Goal: Task Accomplishment & Management: Manage account settings

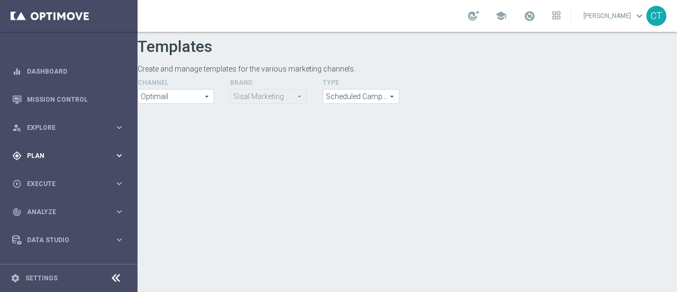
click at [52, 154] on span "Plan" at bounding box center [70, 155] width 87 height 6
click at [46, 175] on link "Target Groups" at bounding box center [69, 177] width 83 height 8
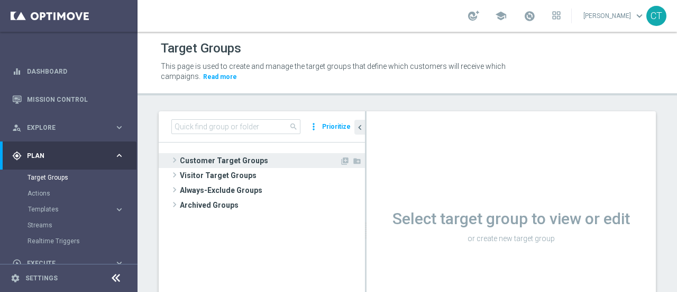
click at [239, 161] on span "Customer Target Groups" at bounding box center [260, 160] width 160 height 15
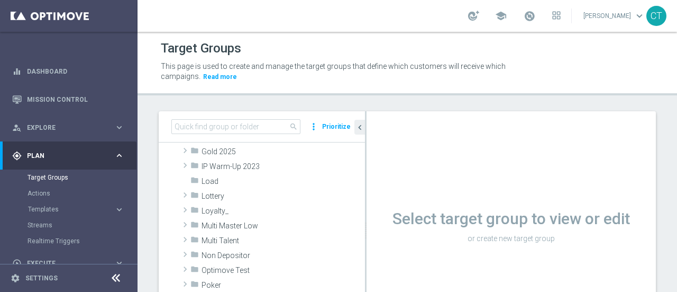
scroll to position [234, 0]
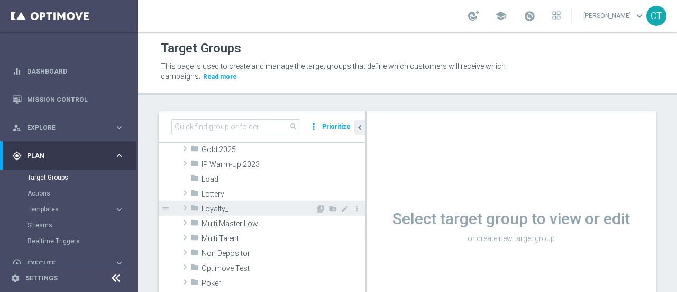
click at [188, 205] on span at bounding box center [185, 207] width 11 height 13
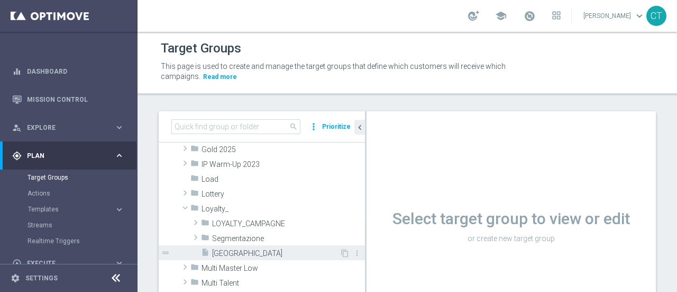
click at [232, 255] on span "[GEOGRAPHIC_DATA]" at bounding box center [276, 253] width 128 height 9
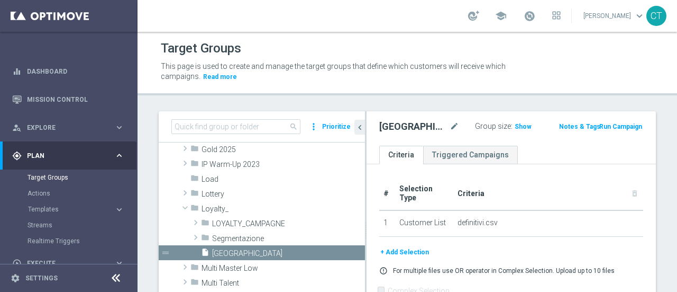
scroll to position [73, 0]
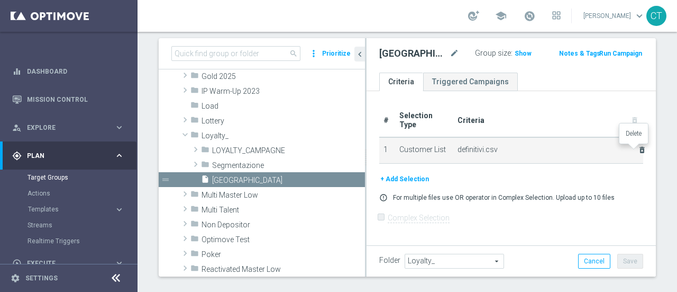
click at [638, 149] on icon "delete_forever" at bounding box center [642, 149] width 8 height 8
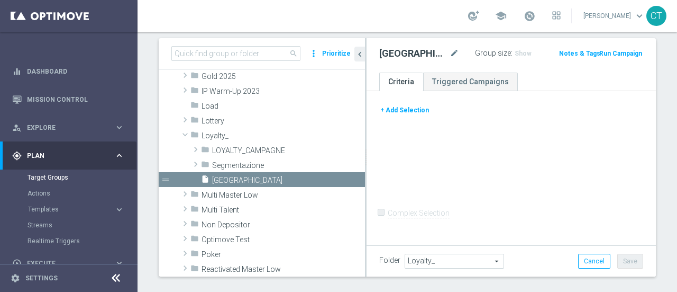
click at [413, 108] on button "+ Add Selection" at bounding box center [404, 110] width 51 height 12
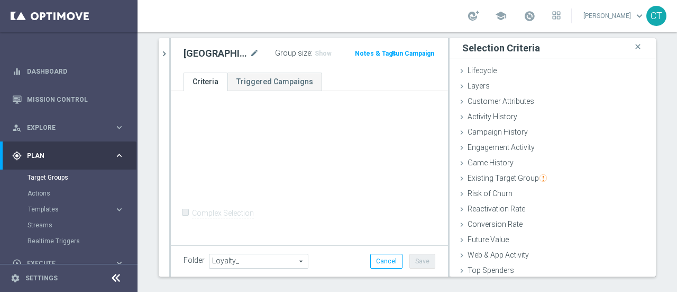
scroll to position [49, 0]
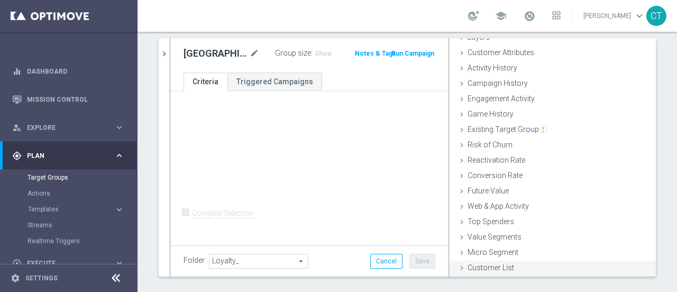
click at [503, 269] on span "Customer List" at bounding box center [491, 267] width 47 height 8
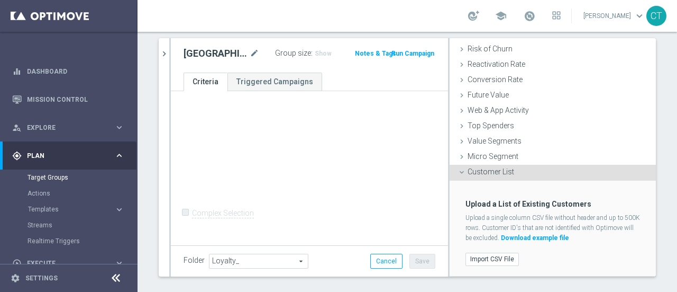
scroll to position [145, 0]
click at [492, 257] on label "Import CSV File" at bounding box center [492, 258] width 53 height 13
click at [0, 0] on input "Import CSV File" at bounding box center [0, 0] width 0 height 0
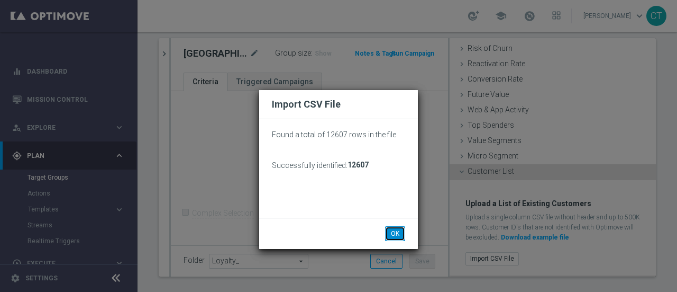
click at [397, 231] on button "OK" at bounding box center [395, 233] width 20 height 15
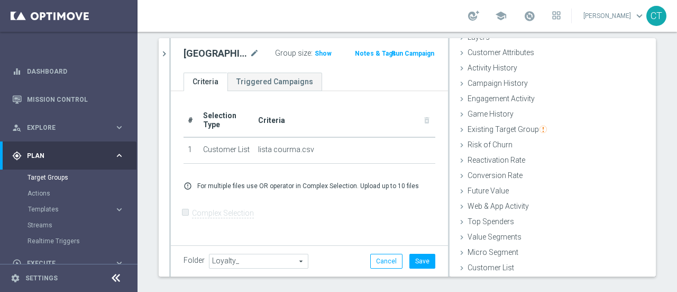
scroll to position [49, 0]
click at [417, 262] on button "Save" at bounding box center [423, 260] width 26 height 15
click at [250, 51] on icon "mode_edit" at bounding box center [255, 53] width 10 height 13
click at [215, 54] on input "[GEOGRAPHIC_DATA]" at bounding box center [214, 54] width 60 height 15
type input "P"
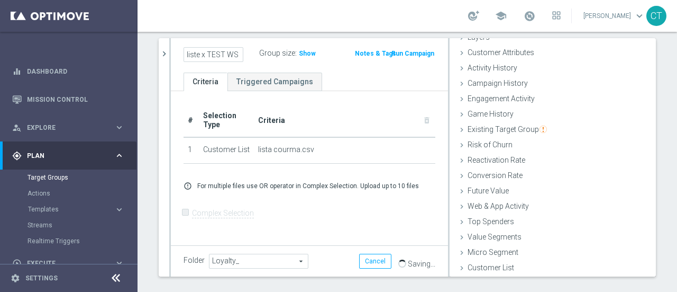
scroll to position [0, 1]
type input "liste x TEST WS"
click at [376, 78] on ul "Criteria Triggered Campaigns" at bounding box center [309, 81] width 277 height 19
click at [308, 50] on span "Show" at bounding box center [313, 53] width 17 height 7
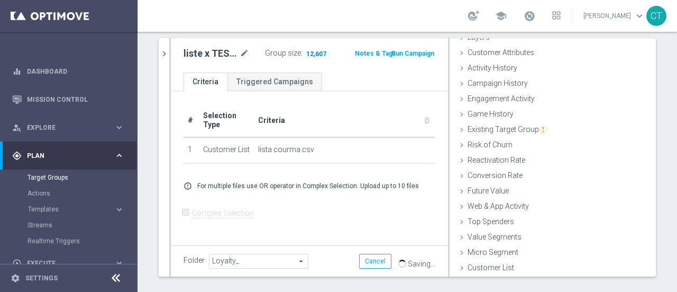
click at [311, 52] on span "12,607" at bounding box center [316, 55] width 22 height 10
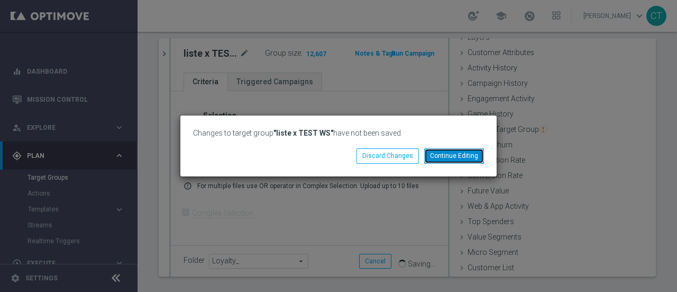
click at [430, 156] on button "Continue Editing" at bounding box center [454, 155] width 60 height 15
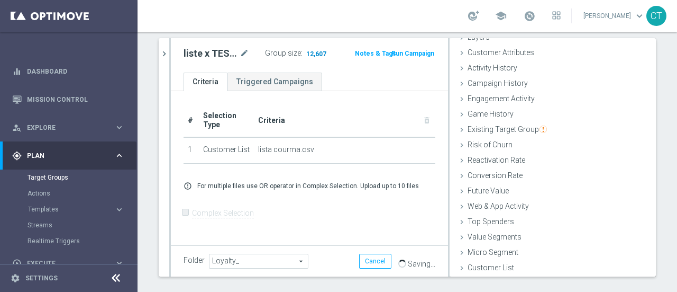
click at [311, 51] on span "12,607" at bounding box center [316, 55] width 22 height 10
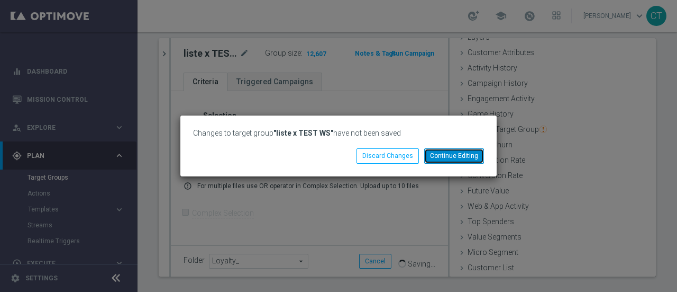
click at [447, 153] on button "Continue Editing" at bounding box center [454, 155] width 60 height 15
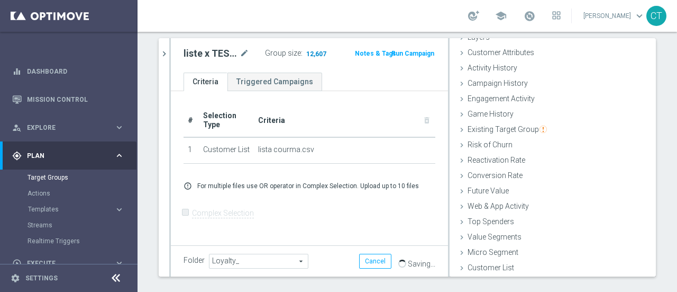
click at [310, 52] on span "12,607" at bounding box center [316, 55] width 22 height 10
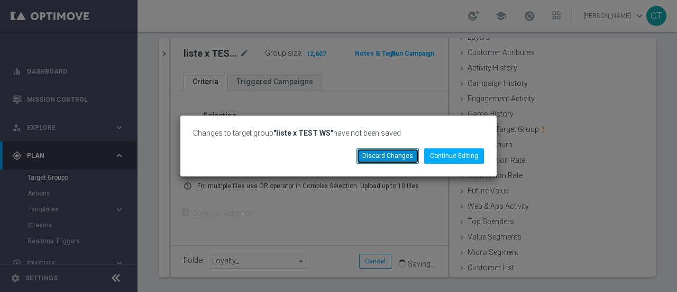
click at [403, 154] on button "Discard Changes" at bounding box center [388, 155] width 62 height 15
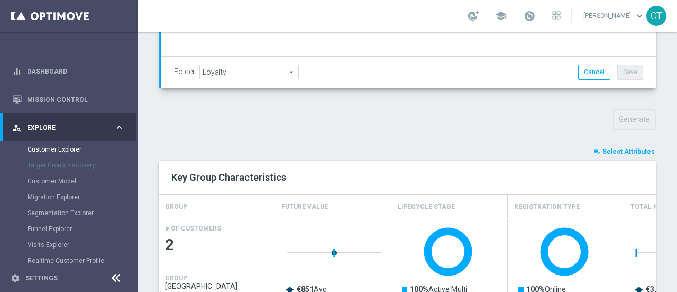
scroll to position [335, 0]
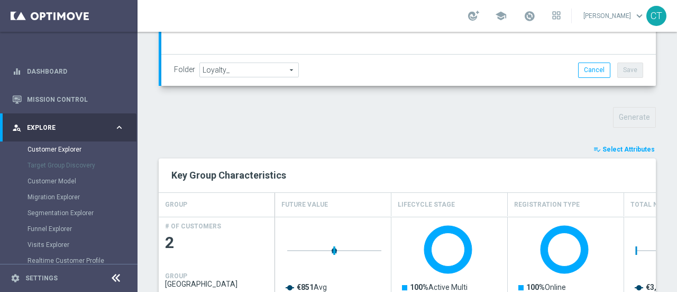
click at [621, 145] on span "Select Attributes" at bounding box center [629, 148] width 52 height 7
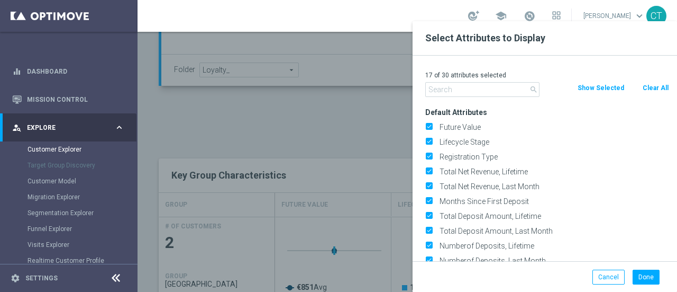
click at [661, 87] on button "Clear All" at bounding box center [656, 88] width 28 height 12
checkbox input "false"
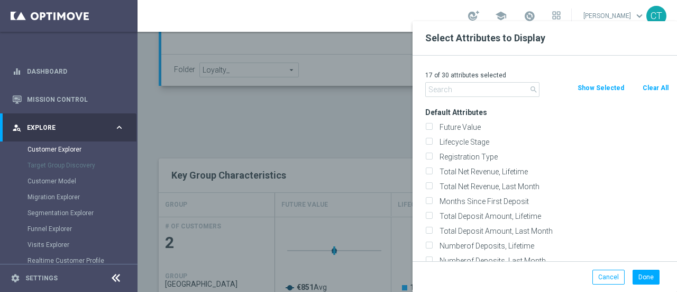
checkbox input "false"
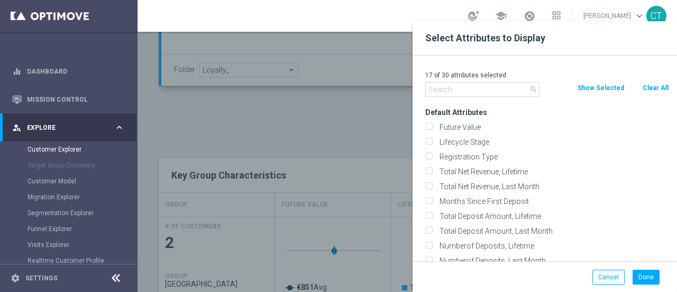
checkbox input "false"
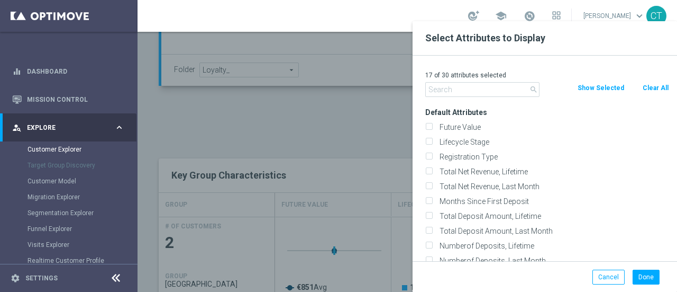
checkbox input "false"
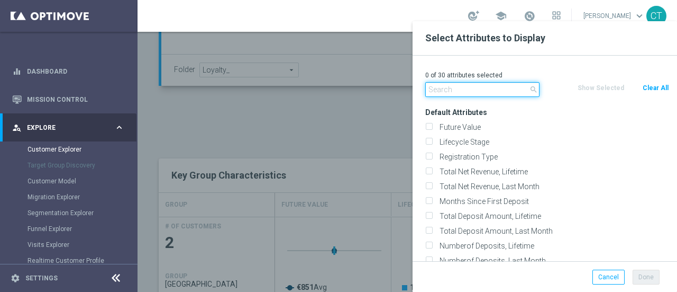
click at [512, 90] on input "text" at bounding box center [482, 89] width 114 height 15
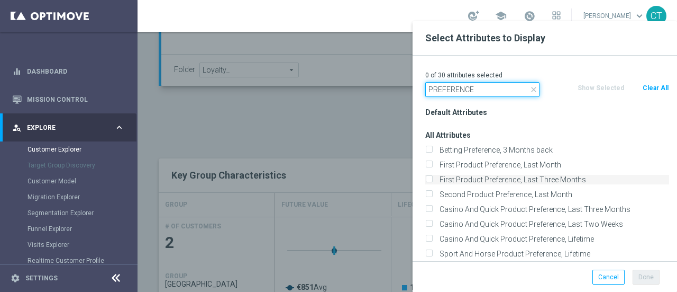
type input "PREFERENCE"
click at [431, 181] on input "First Product Preference, Last Three Months" at bounding box center [428, 180] width 7 height 7
checkbox input "true"
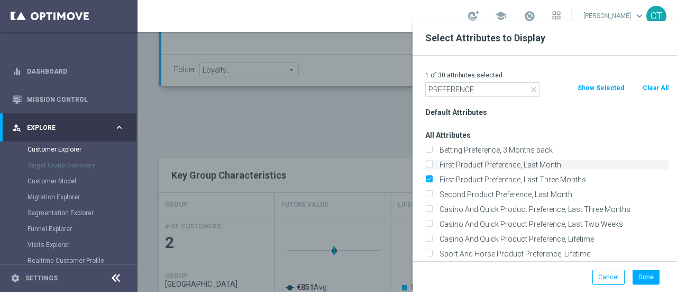
click at [431, 164] on input "First Product Preference, Last Month" at bounding box center [428, 165] width 7 height 7
checkbox input "true"
click at [429, 193] on input "Second Product Preference, Last Month" at bounding box center [428, 195] width 7 height 7
checkbox input "false"
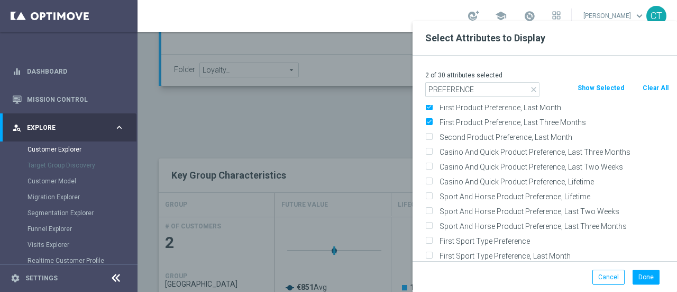
scroll to position [0, 0]
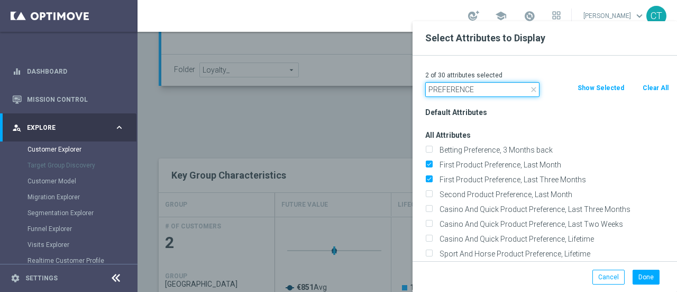
click at [498, 91] on input "PREFERENCE" at bounding box center [482, 89] width 114 height 15
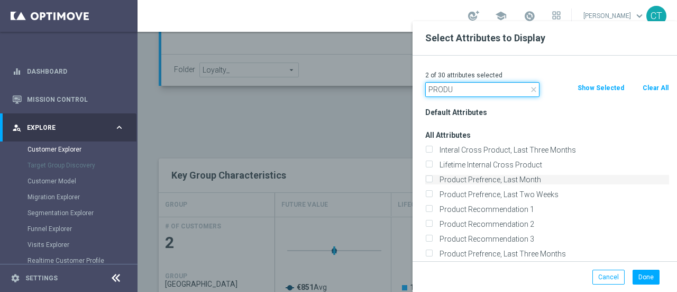
type input "PRODU"
click at [436, 178] on label "Product Prefrence, Last Month" at bounding box center [552, 180] width 233 height 10
click at [432, 178] on input "Product Prefrence, Last Month" at bounding box center [428, 180] width 7 height 7
checkbox input "true"
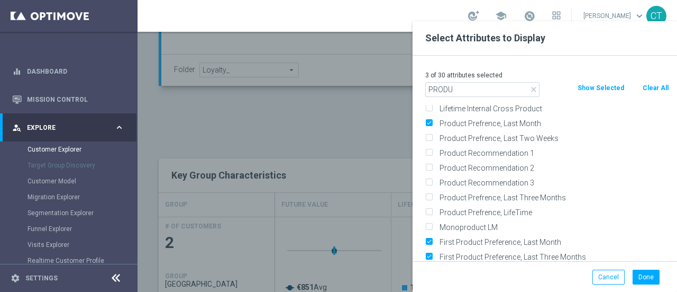
scroll to position [58, 0]
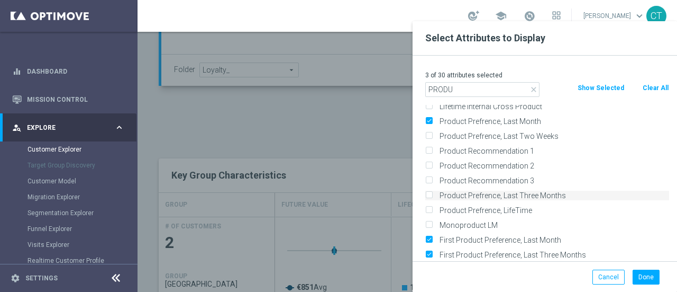
click at [431, 195] on input "Product Prefrence, Last Three Months" at bounding box center [428, 196] width 7 height 7
checkbox input "true"
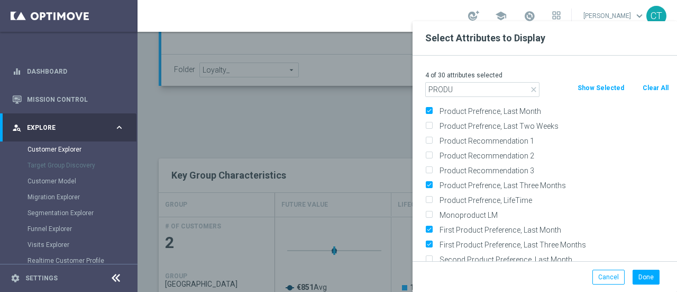
scroll to position [67, 0]
click at [430, 110] on input "Product Prefrence, Last Month" at bounding box center [428, 113] width 7 height 7
checkbox input "false"
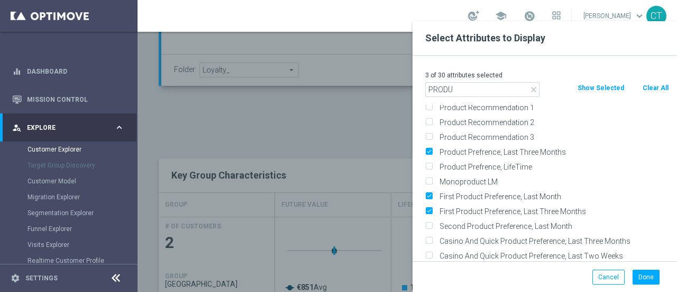
scroll to position [87, 0]
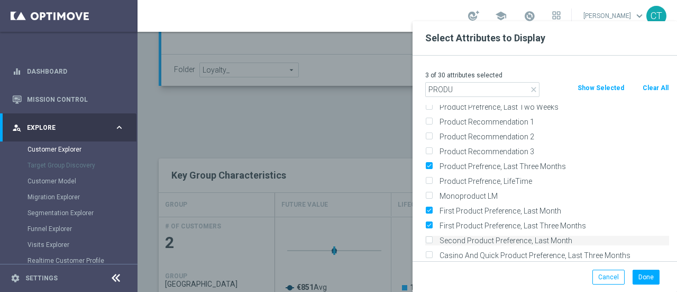
click at [430, 241] on input "Second Product Preference, Last Month" at bounding box center [428, 241] width 7 height 7
checkbox input "true"
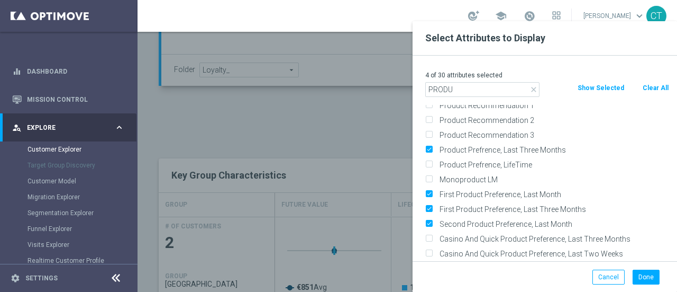
scroll to position [170, 0]
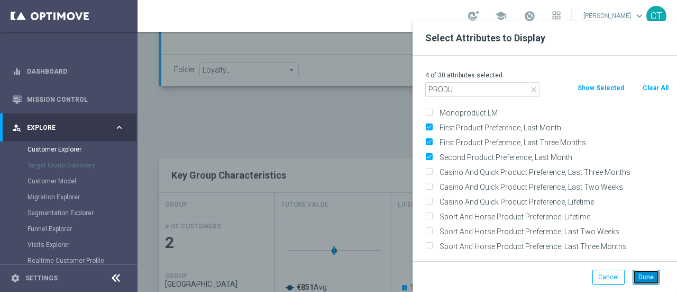
click at [648, 274] on button "Done" at bounding box center [646, 276] width 27 height 15
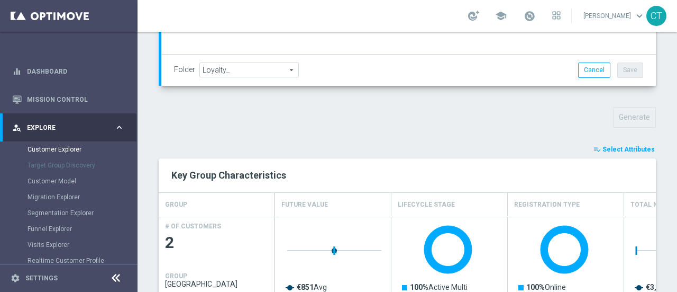
type input "Search"
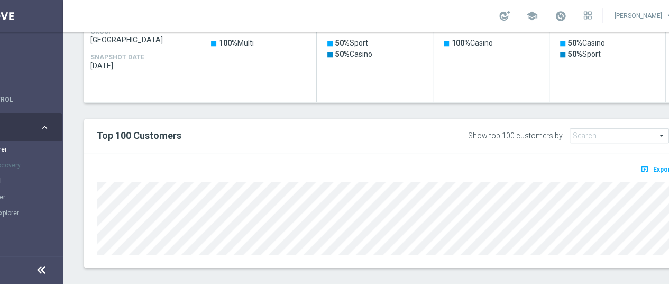
scroll to position [8, 75]
click at [629, 129] on span "Future Value" at bounding box center [619, 136] width 98 height 14
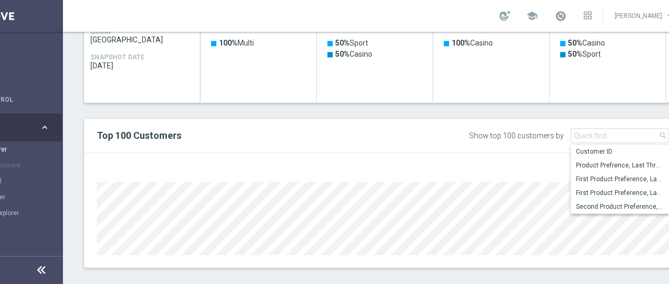
click at [521, 153] on div "open_in_browser Export" at bounding box center [385, 210] width 603 height 114
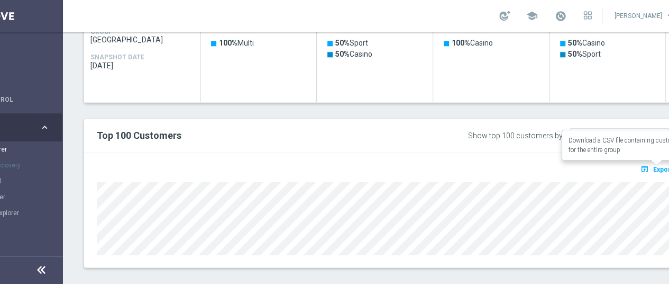
click at [663, 166] on span "Export" at bounding box center [663, 169] width 20 height 7
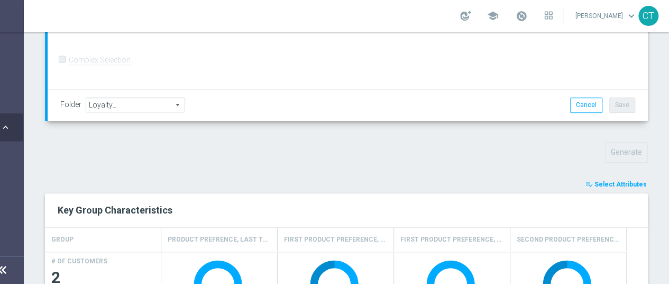
scroll to position [294, 0]
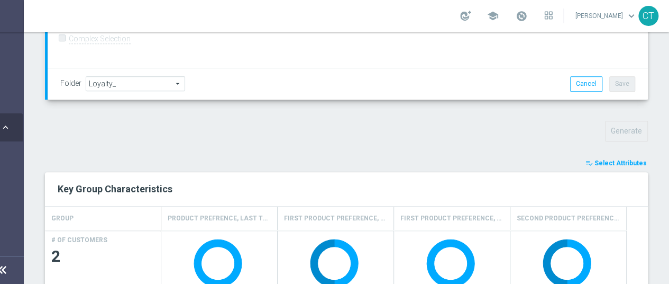
click at [604, 161] on span "Select Attributes" at bounding box center [621, 162] width 52 height 7
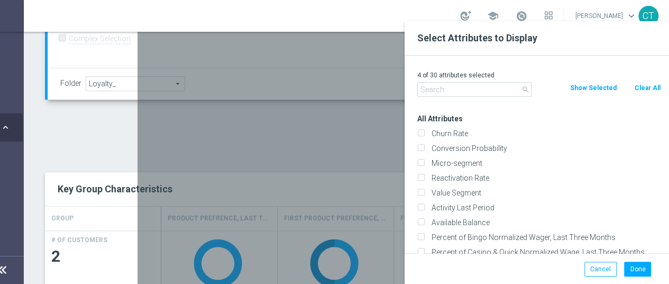
scroll to position [0, 0]
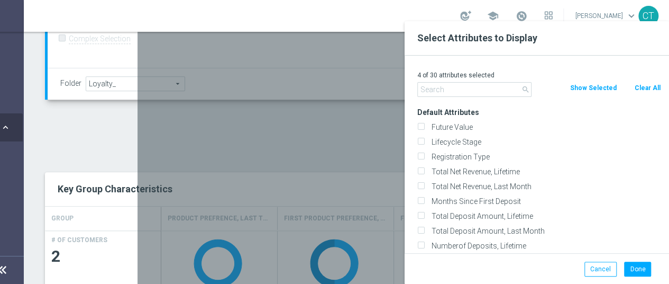
click at [594, 87] on button "Show Selected" at bounding box center [593, 88] width 49 height 12
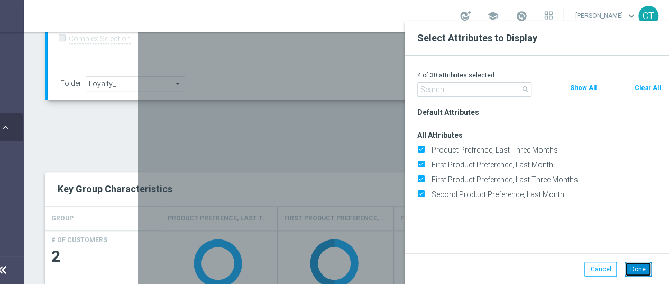
click at [638, 276] on button "Done" at bounding box center [638, 268] width 27 height 15
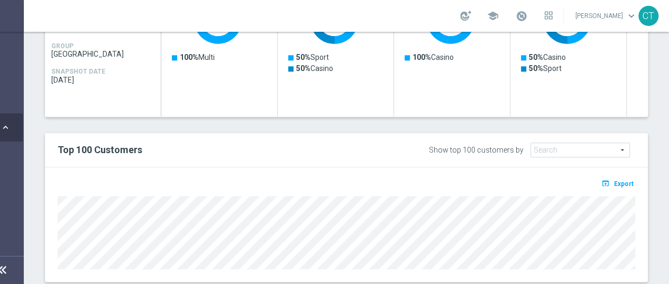
scroll to position [552, 0]
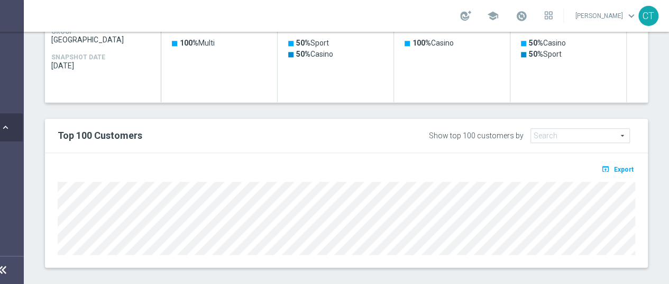
click at [545, 132] on span "Future Value" at bounding box center [580, 136] width 98 height 14
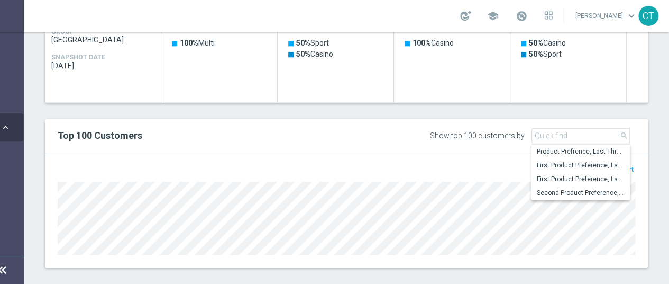
click at [495, 150] on div "Top 100 Customers Show top 100 customers by Future Value Search arrow_drop_down…" at bounding box center [346, 136] width 603 height 34
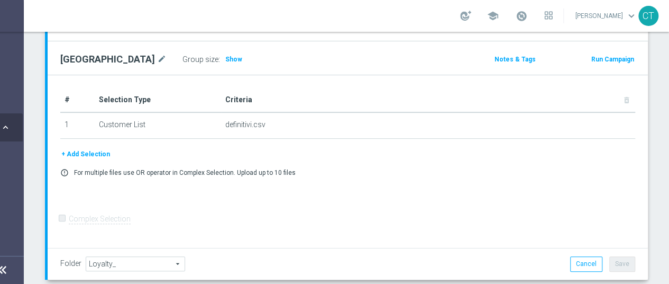
scroll to position [116, 0]
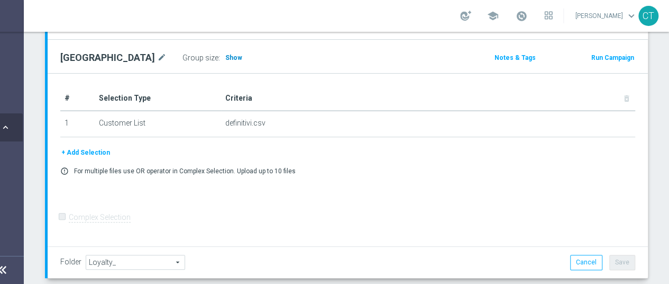
click at [225, 54] on span "Show" at bounding box center [233, 57] width 17 height 7
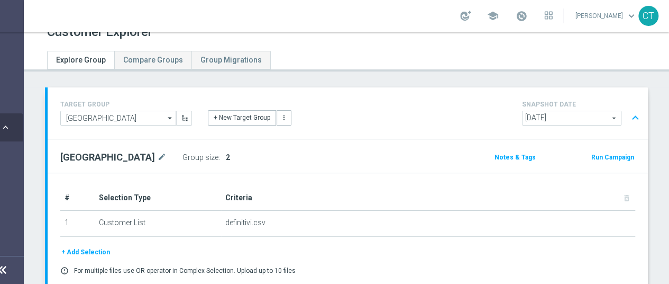
scroll to position [0, 0]
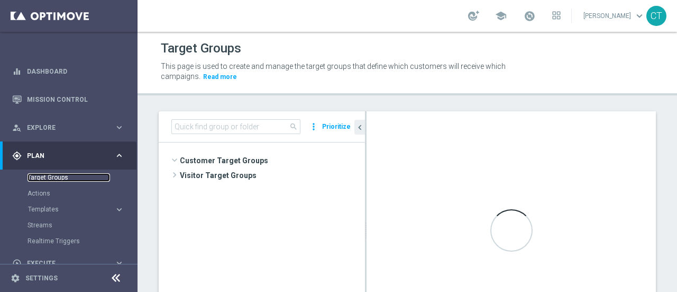
click at [47, 177] on link "Target Groups" at bounding box center [69, 177] width 83 height 8
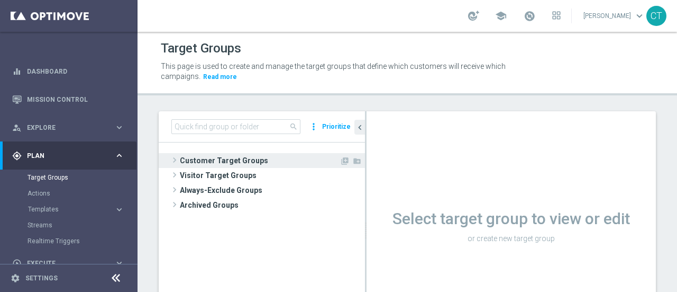
click at [202, 157] on span "Customer Target Groups" at bounding box center [260, 160] width 160 height 15
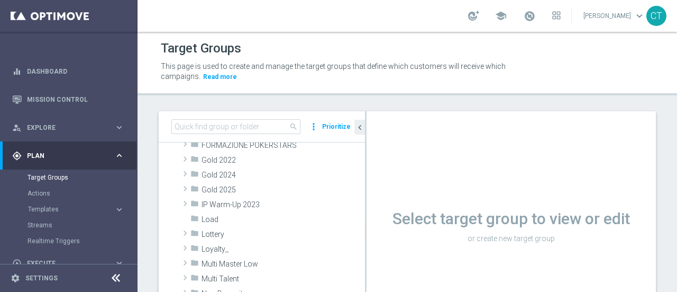
scroll to position [212, 0]
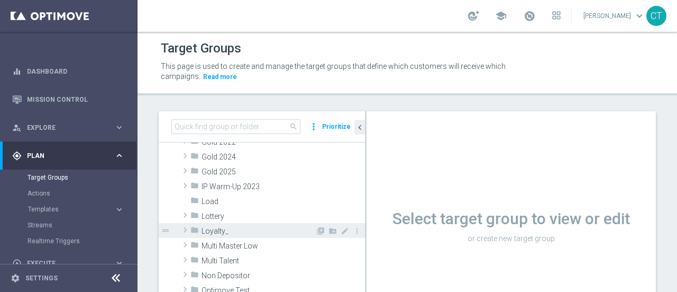
click at [242, 226] on span "Loyalty_" at bounding box center [259, 230] width 114 height 9
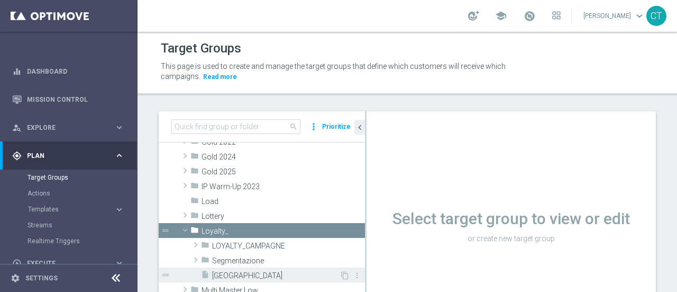
click at [219, 271] on span "[GEOGRAPHIC_DATA]" at bounding box center [276, 275] width 128 height 9
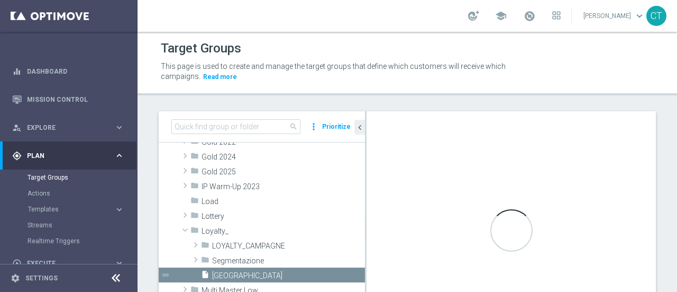
scroll to position [46, 0]
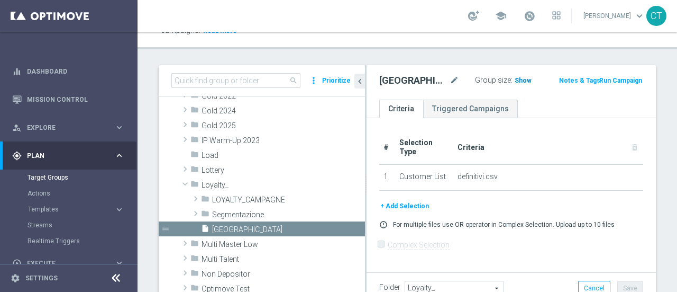
click at [515, 81] on span "Show" at bounding box center [523, 80] width 17 height 7
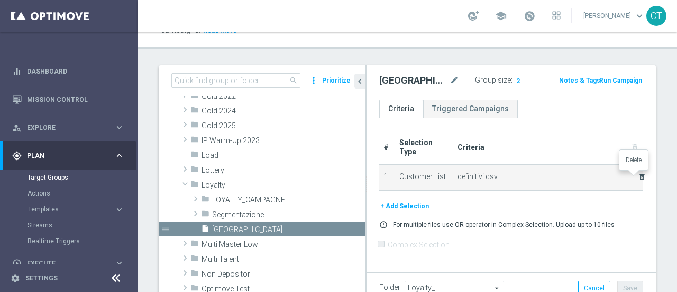
click at [638, 176] on icon "delete_forever" at bounding box center [642, 176] width 8 height 8
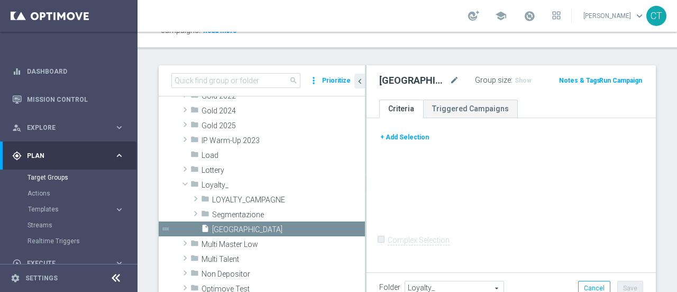
click at [414, 135] on button "+ Add Selection" at bounding box center [404, 137] width 51 height 12
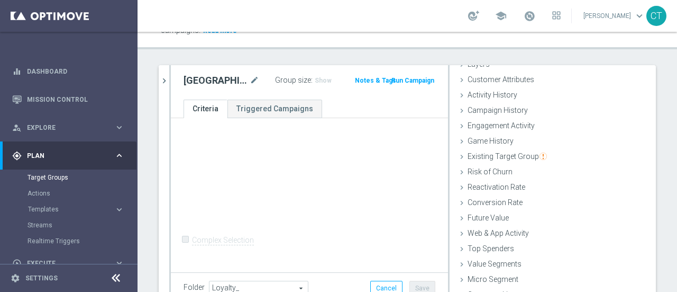
scroll to position [93, 0]
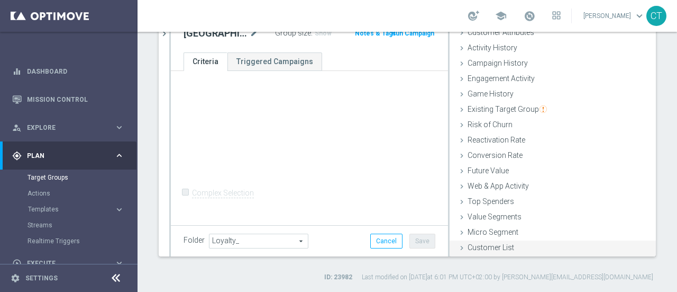
click at [484, 243] on span "Customer List" at bounding box center [491, 247] width 47 height 8
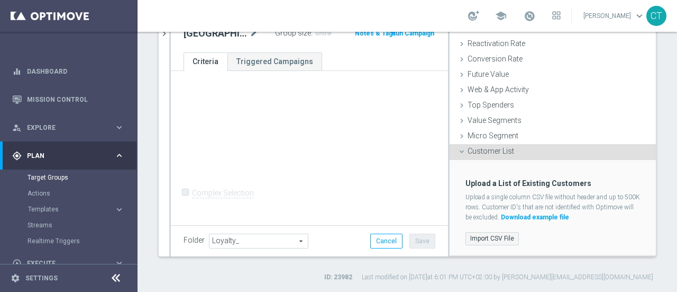
click at [489, 241] on label "Import CSV File" at bounding box center [492, 238] width 53 height 13
click at [0, 0] on input "Import CSV File" at bounding box center [0, 0] width 0 height 0
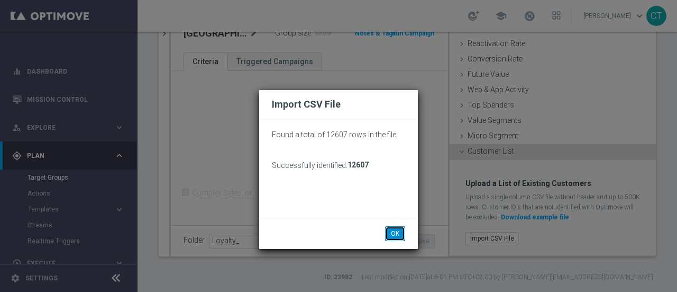
click at [402, 231] on button "OK" at bounding box center [395, 233] width 20 height 15
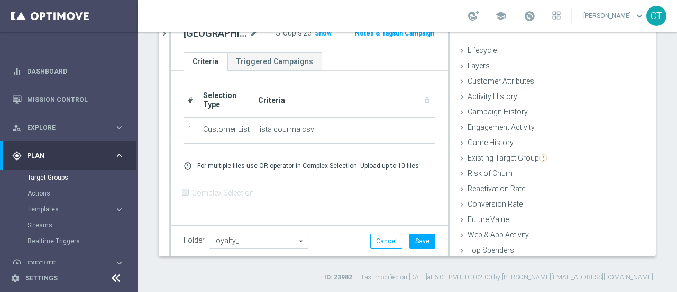
scroll to position [8, 0]
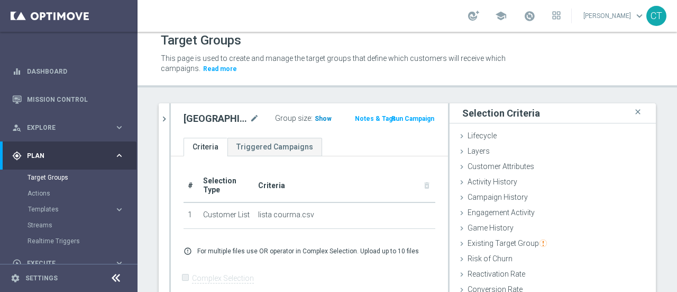
click at [315, 116] on span "Show" at bounding box center [323, 118] width 17 height 7
click at [315, 115] on span "12,607" at bounding box center [326, 119] width 22 height 10
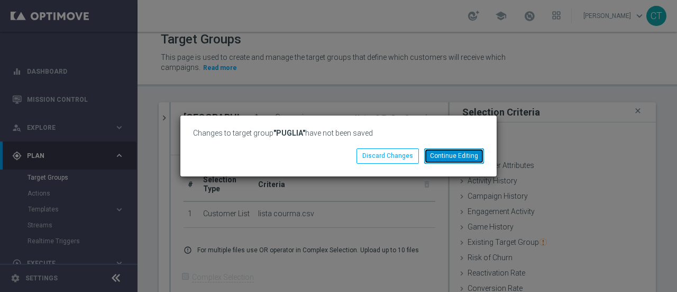
click at [457, 156] on button "Continue Editing" at bounding box center [454, 155] width 60 height 15
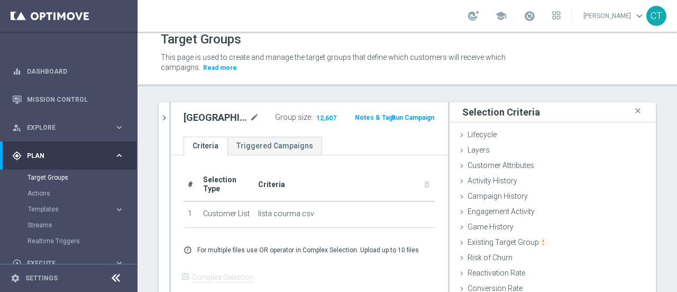
scroll to position [93, 0]
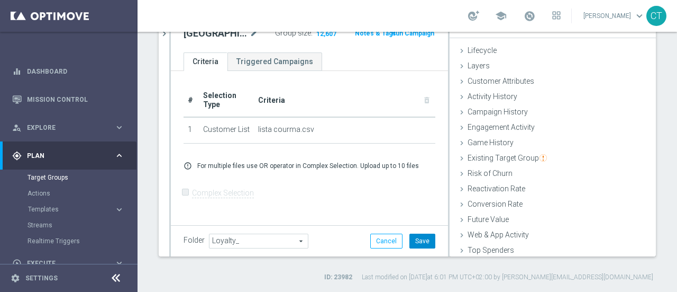
click at [418, 241] on button "Save" at bounding box center [423, 240] width 26 height 15
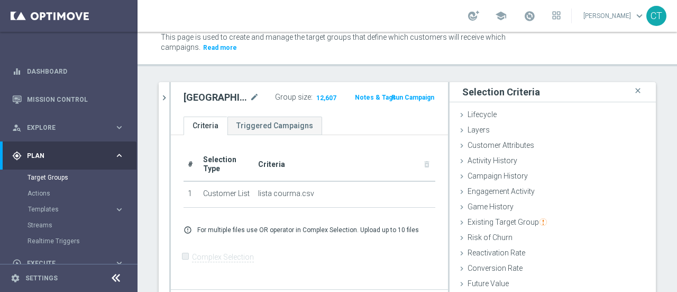
scroll to position [30, 0]
click at [315, 96] on span "12,607" at bounding box center [326, 98] width 22 height 10
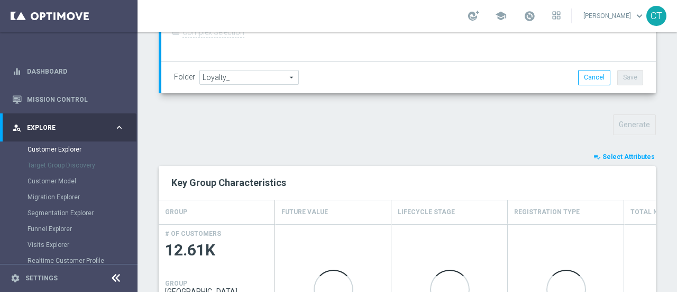
scroll to position [392, 0]
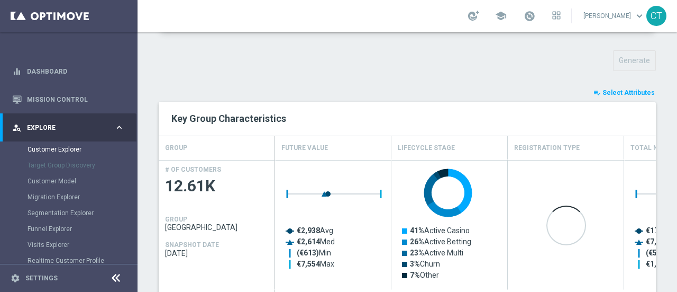
click at [620, 89] on span "Select Attributes" at bounding box center [629, 92] width 52 height 7
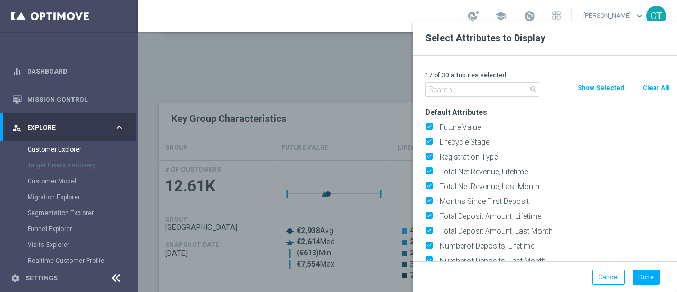
click at [650, 83] on button "Clear All" at bounding box center [656, 88] width 28 height 12
checkbox input "false"
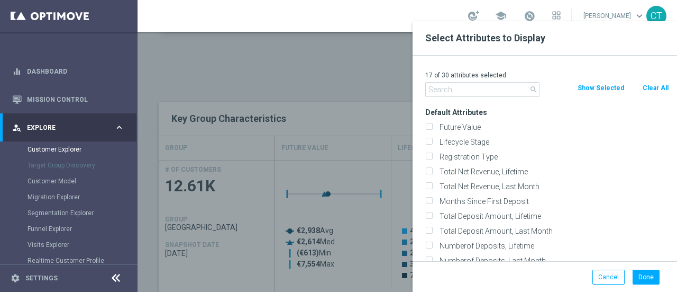
checkbox input "false"
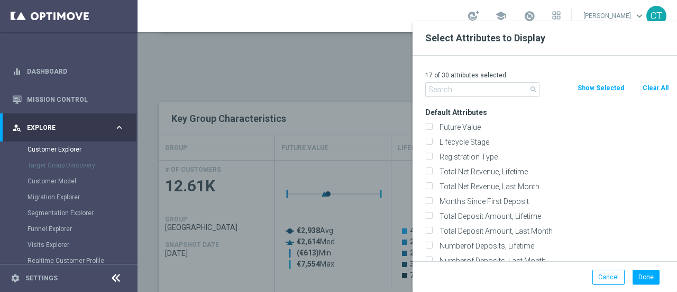
checkbox input "false"
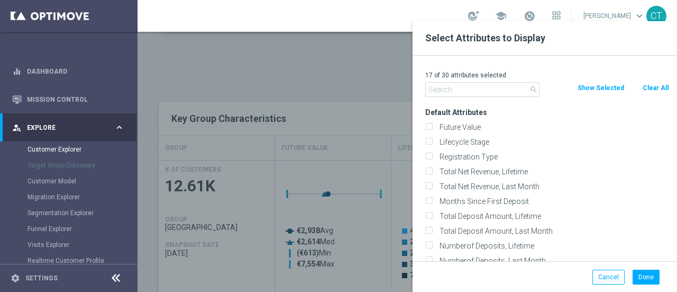
checkbox input "false"
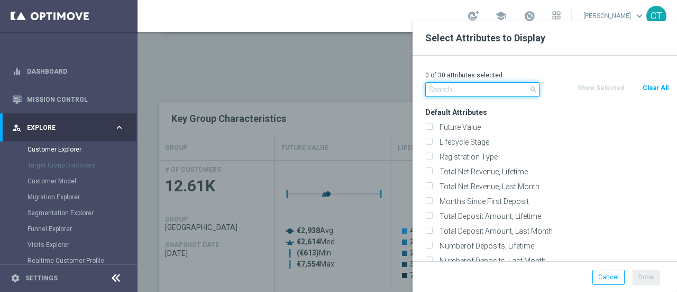
click at [493, 85] on input "text" at bounding box center [482, 89] width 114 height 15
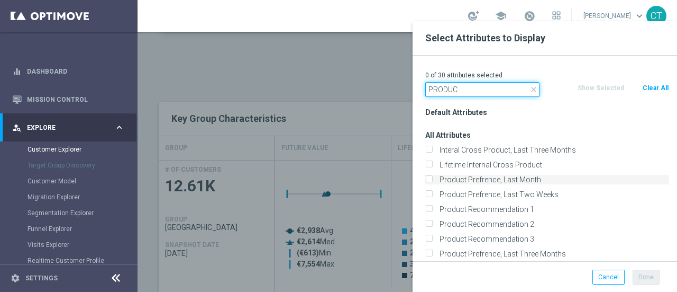
type input "PRODUC"
click at [429, 177] on input "Product Prefrence, Last Month" at bounding box center [428, 180] width 7 height 7
checkbox input "true"
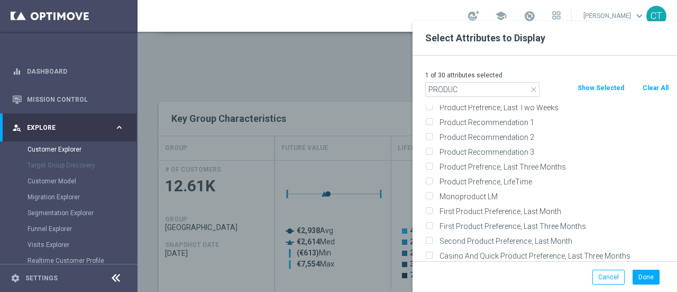
scroll to position [88, 0]
drag, startPoint x: 677, startPoint y: 141, endPoint x: 677, endPoint y: 178, distance: 37.0
click at [677, 178] on div "Default Attributes All Attributes Interal Cross Product, Last Three Months Life…" at bounding box center [547, 183] width 260 height 156
click at [430, 223] on input "First Product Preference, Last Three Months" at bounding box center [428, 226] width 7 height 7
checkbox input "true"
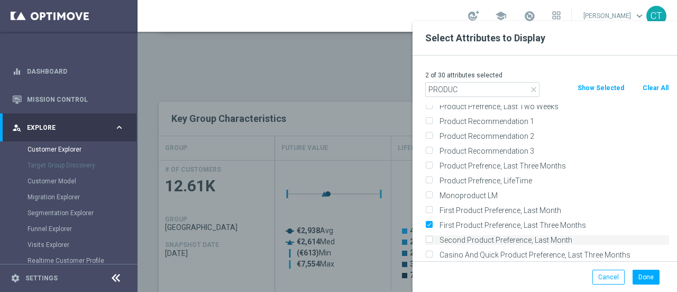
click at [431, 239] on input "Second Product Preference, Last Month" at bounding box center [428, 241] width 7 height 7
checkbox input "true"
click at [431, 208] on input "First Product Preference, Last Month" at bounding box center [428, 211] width 7 height 7
checkbox input "true"
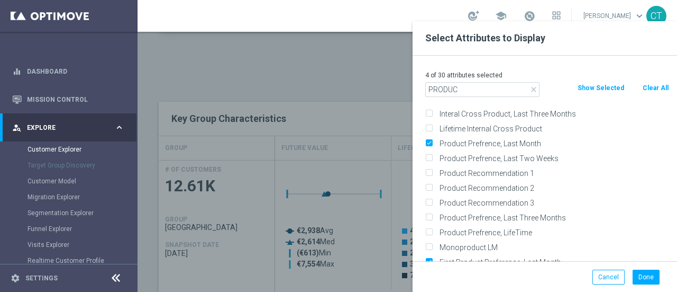
scroll to position [58, 0]
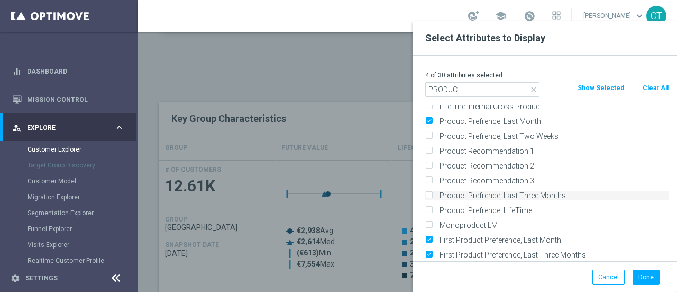
click at [429, 195] on input "Product Prefrence, Last Three Months" at bounding box center [428, 196] width 7 height 7
checkbox input "true"
click at [651, 275] on button "Done" at bounding box center [646, 276] width 27 height 15
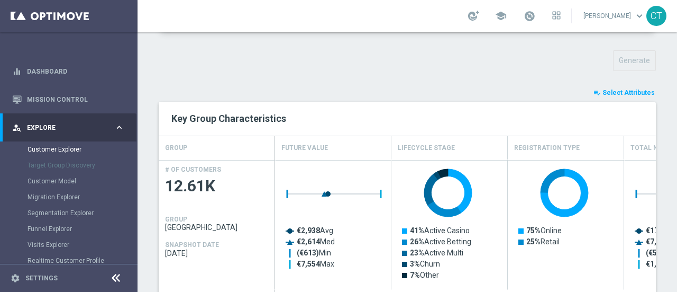
type input "Search"
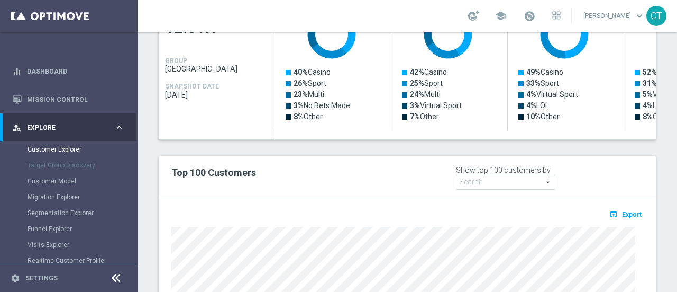
scroll to position [556, 0]
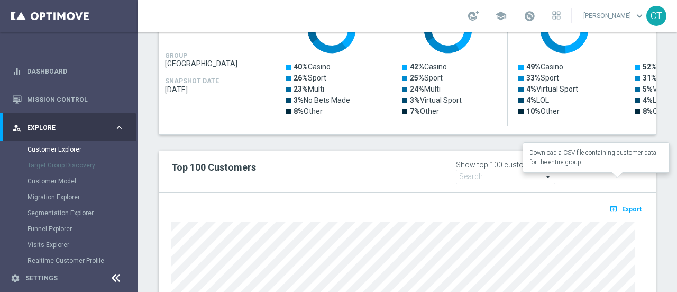
click at [622, 205] on span "Export" at bounding box center [632, 208] width 20 height 7
